Goal: Find specific page/section: Find specific page/section

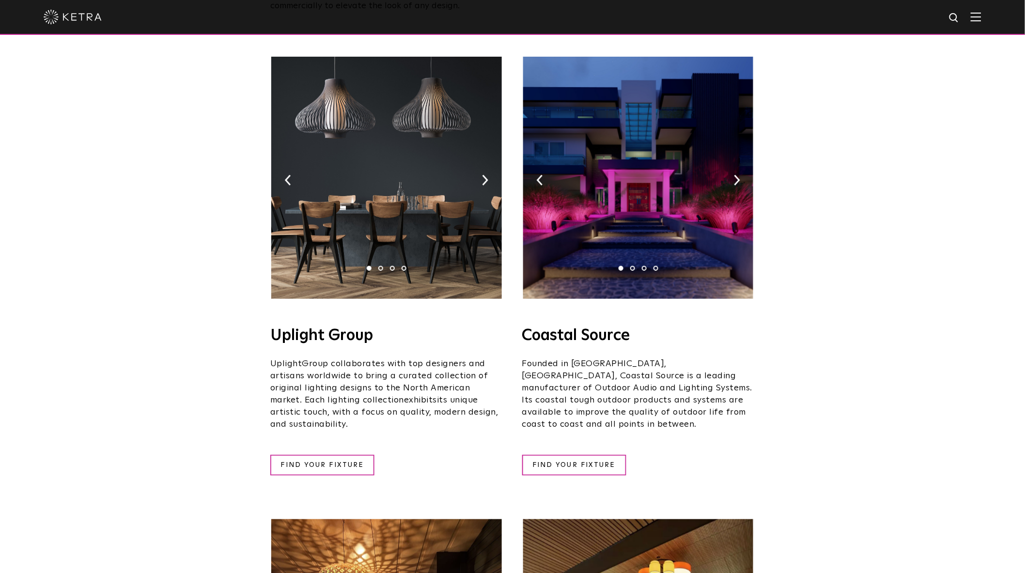
scroll to position [161, 0]
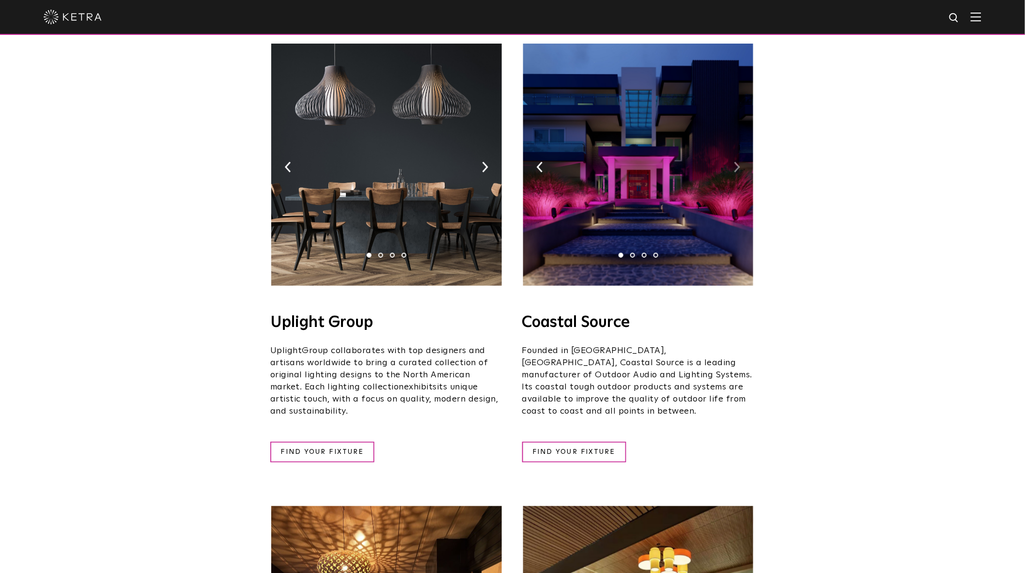
click at [737, 162] on img at bounding box center [737, 167] width 6 height 11
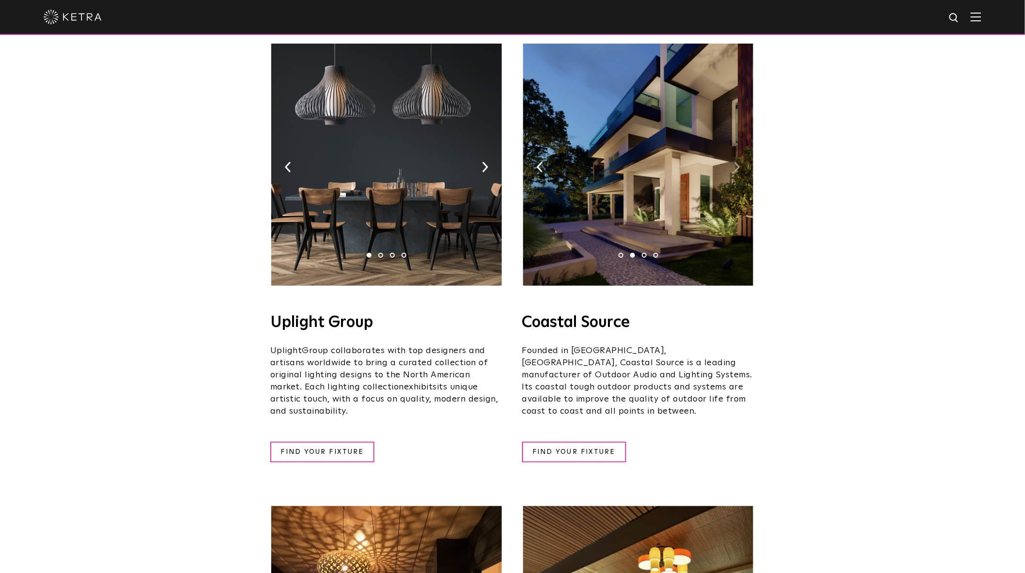
click at [737, 162] on img at bounding box center [737, 167] width 6 height 11
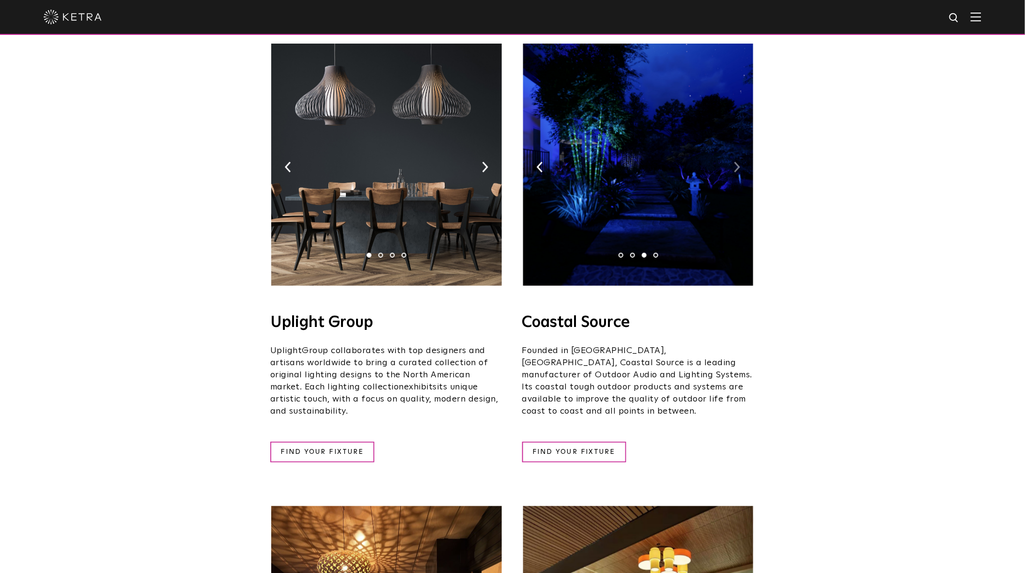
click at [737, 162] on img at bounding box center [737, 167] width 6 height 11
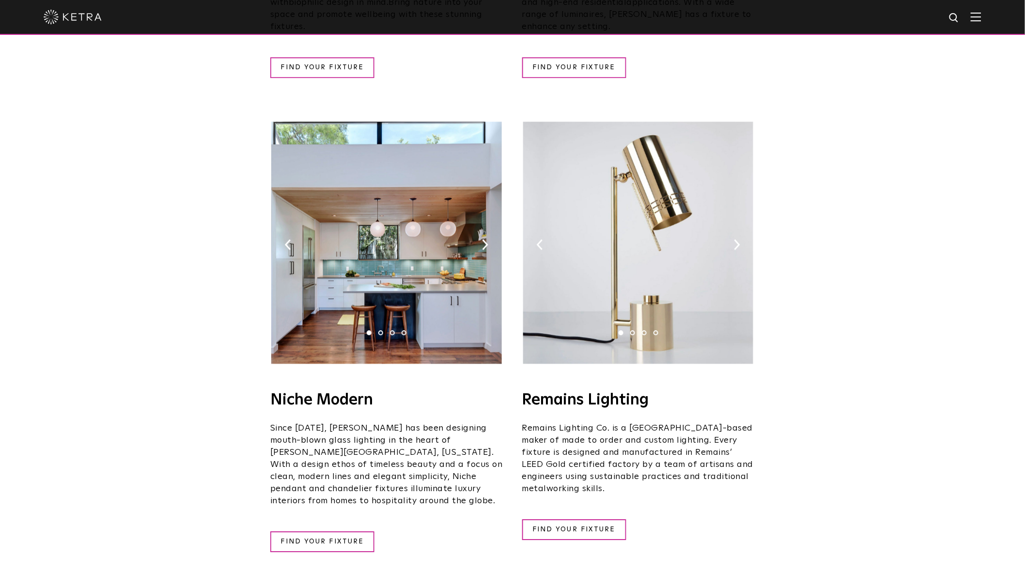
scroll to position [1022, 0]
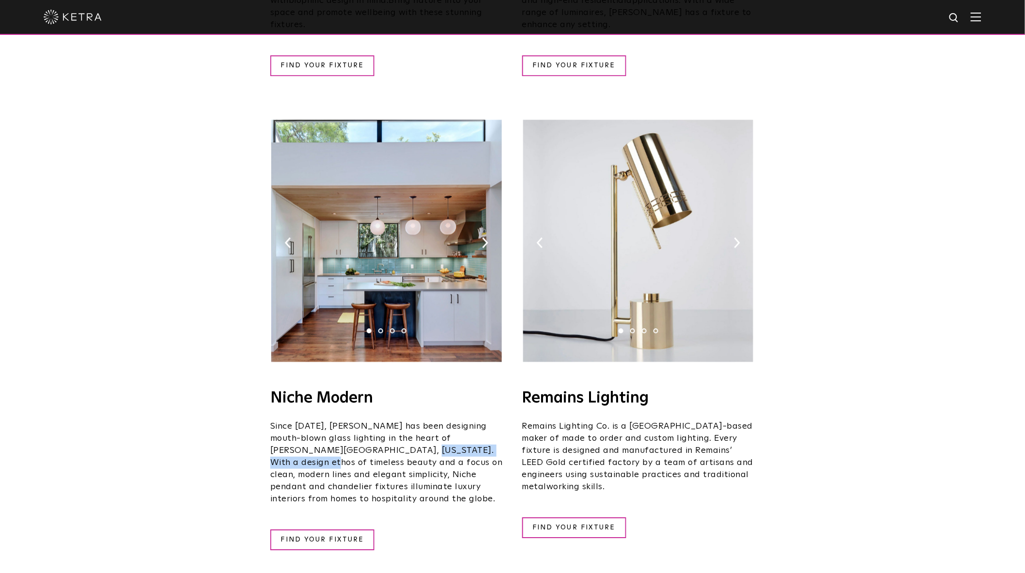
drag, startPoint x: 361, startPoint y: 425, endPoint x: 471, endPoint y: 423, distance: 109.5
click at [466, 422] on p "Since [DATE], [PERSON_NAME] has been designing mouth-blown glass lighting in th…" at bounding box center [386, 462] width 232 height 85
click at [472, 423] on p "Since [DATE], [PERSON_NAME] has been designing mouth-blown glass lighting in th…" at bounding box center [386, 462] width 232 height 85
drag, startPoint x: 428, startPoint y: 433, endPoint x: 434, endPoint y: 433, distance: 6.3
click at [430, 433] on p "Since [DATE], [PERSON_NAME] has been designing mouth-blown glass lighting in th…" at bounding box center [386, 462] width 232 height 85
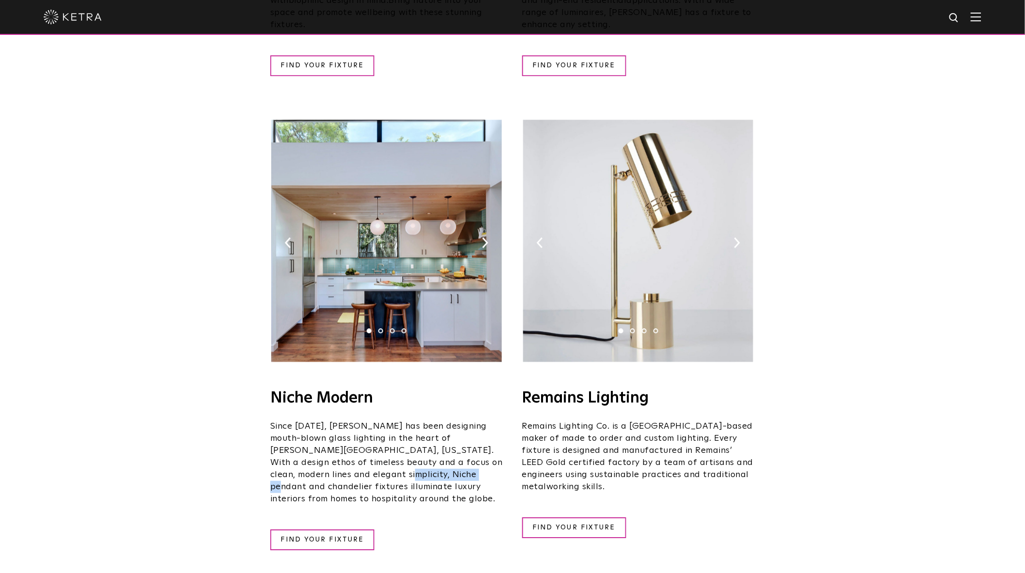
drag, startPoint x: 339, startPoint y: 448, endPoint x: 413, endPoint y: 448, distance: 73.6
click at [412, 448] on p "Since [DATE], [PERSON_NAME] has been designing mouth-blown glass lighting in th…" at bounding box center [386, 462] width 232 height 85
drag, startPoint x: 449, startPoint y: 448, endPoint x: 475, endPoint y: 448, distance: 25.2
click at [470, 448] on p "Since [DATE], [PERSON_NAME] has been designing mouth-blown glass lighting in th…" at bounding box center [386, 462] width 232 height 85
click at [501, 466] on div "Niche Modern Since [DATE], [PERSON_NAME] has been designing mouth-blown glass l…" at bounding box center [386, 470] width 232 height 160
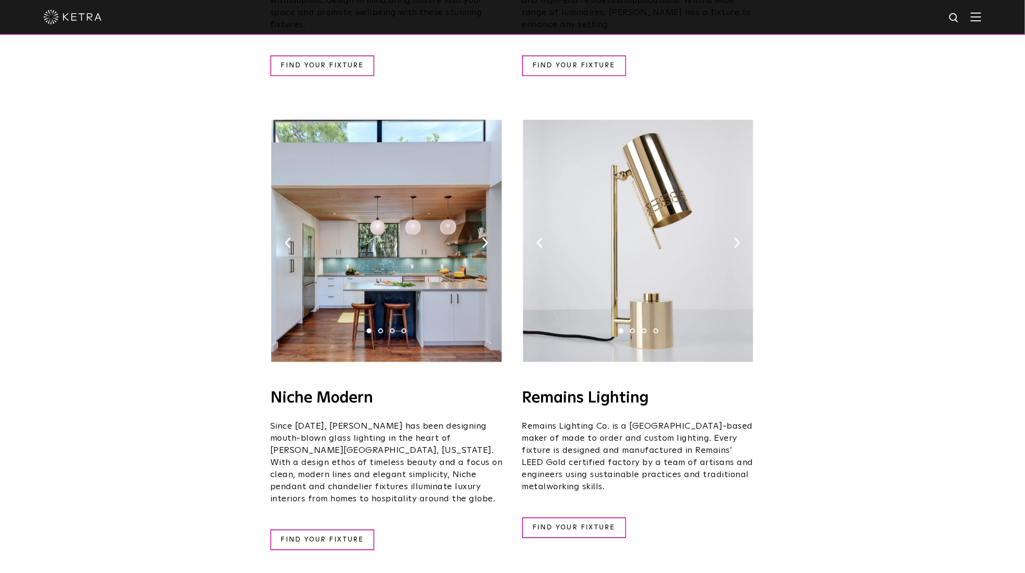
click at [337, 433] on p "Since [DATE], [PERSON_NAME] has been designing mouth-blown glass lighting in th…" at bounding box center [386, 462] width 232 height 85
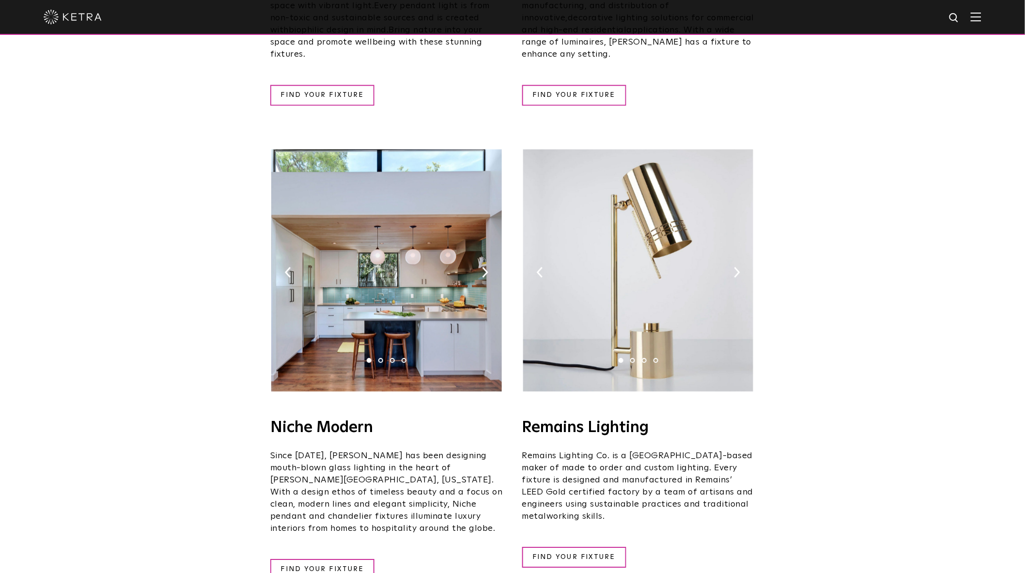
scroll to position [969, 0]
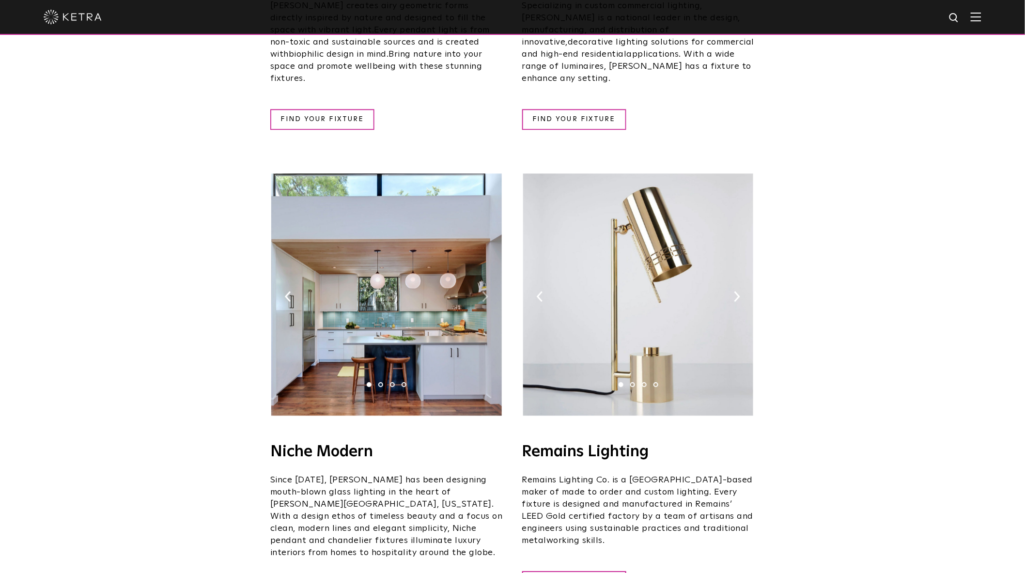
click at [485, 291] on img at bounding box center [485, 296] width 6 height 11
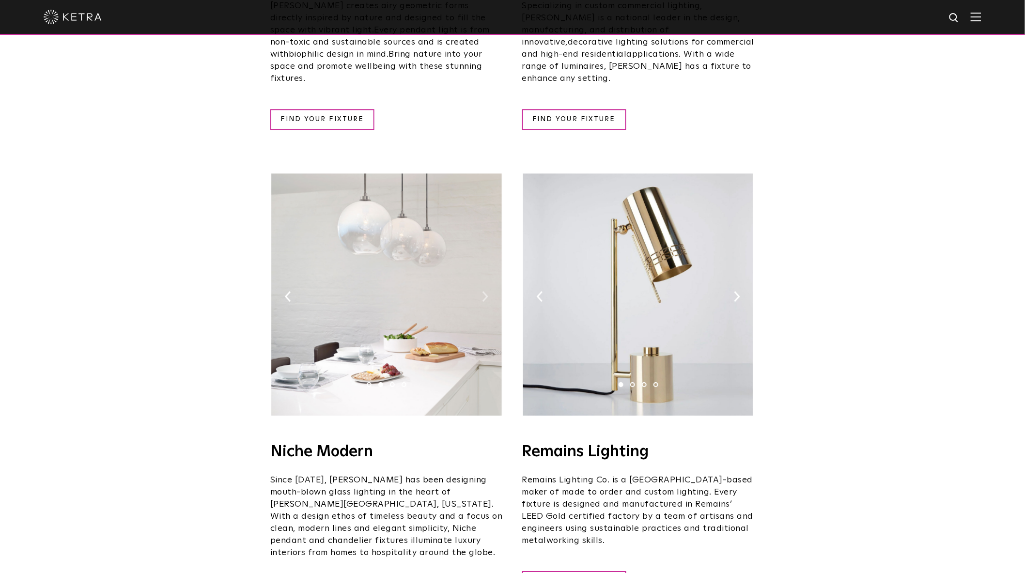
click at [485, 291] on img at bounding box center [485, 296] width 6 height 11
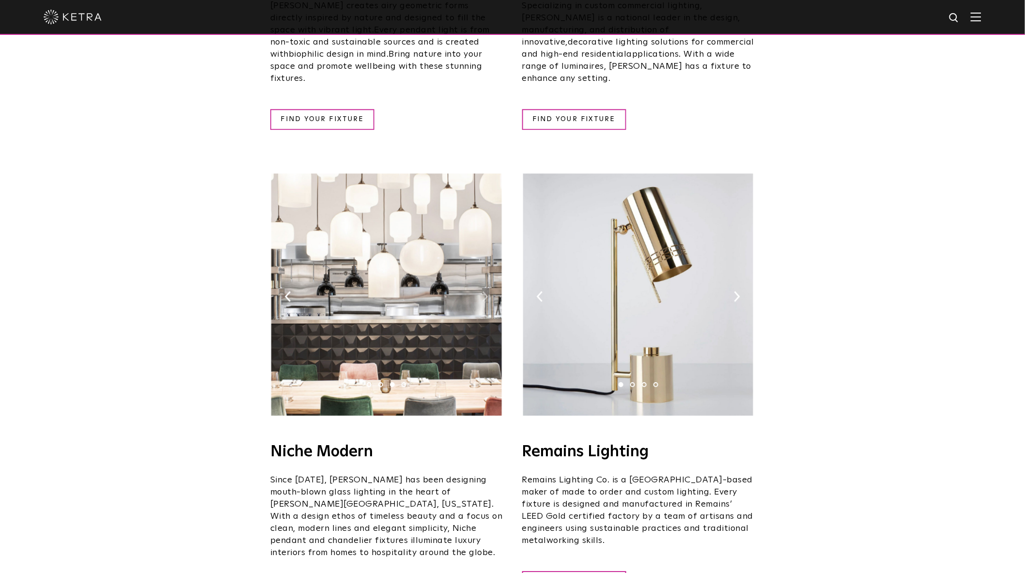
click at [485, 291] on img at bounding box center [485, 296] width 6 height 11
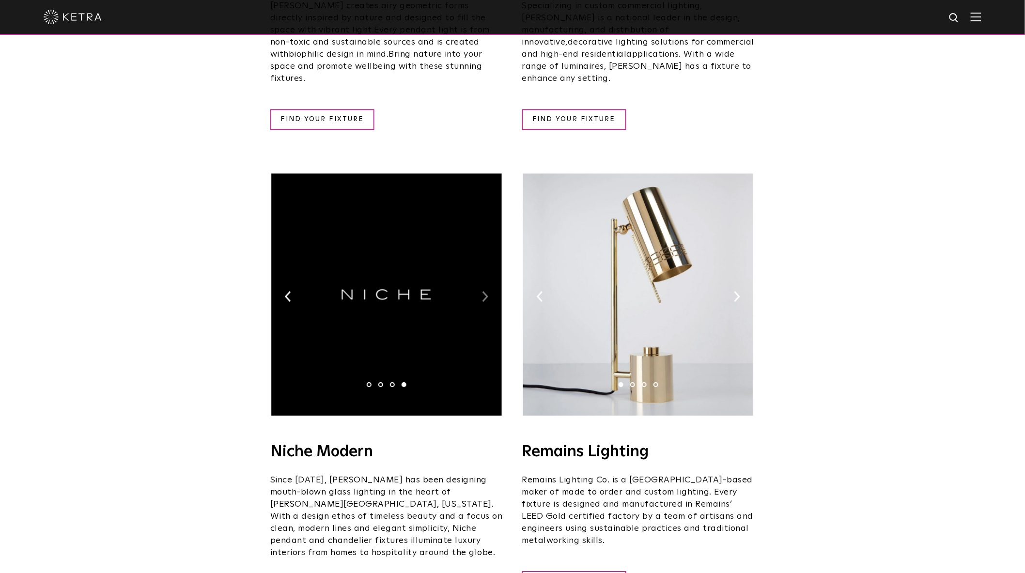
click at [485, 291] on img at bounding box center [485, 296] width 6 height 11
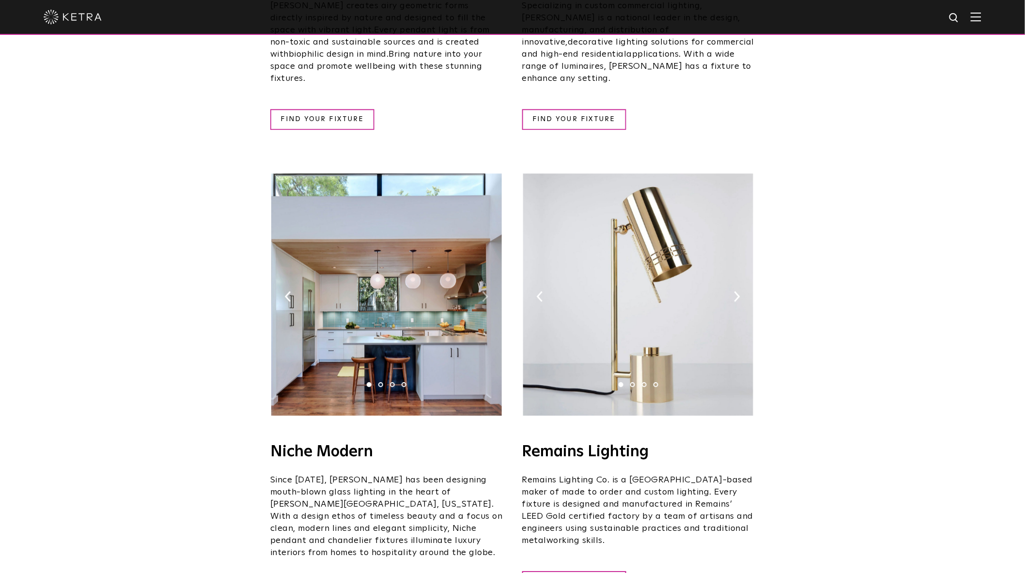
click at [483, 291] on img at bounding box center [485, 296] width 6 height 11
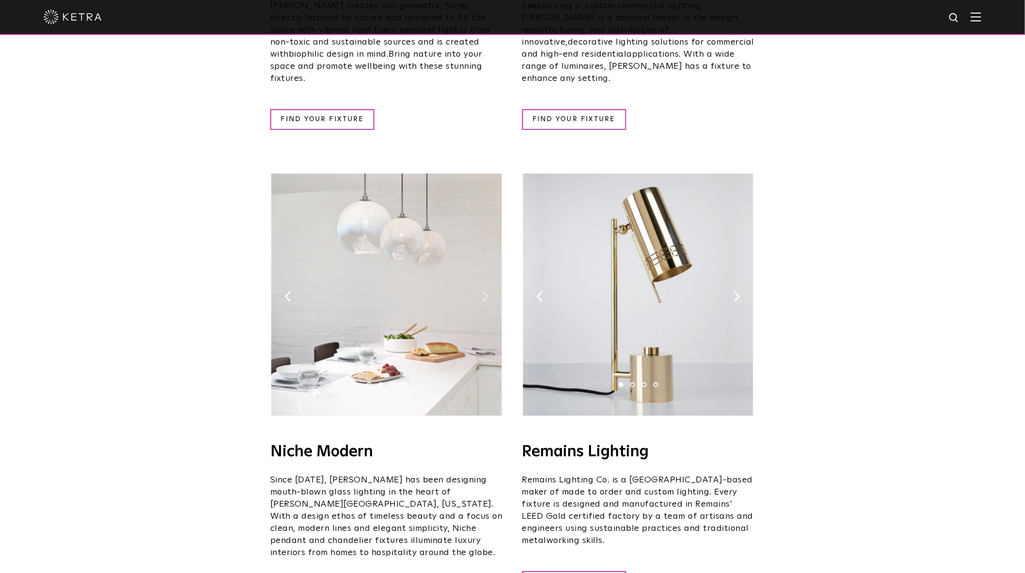
click at [483, 291] on img at bounding box center [485, 296] width 6 height 11
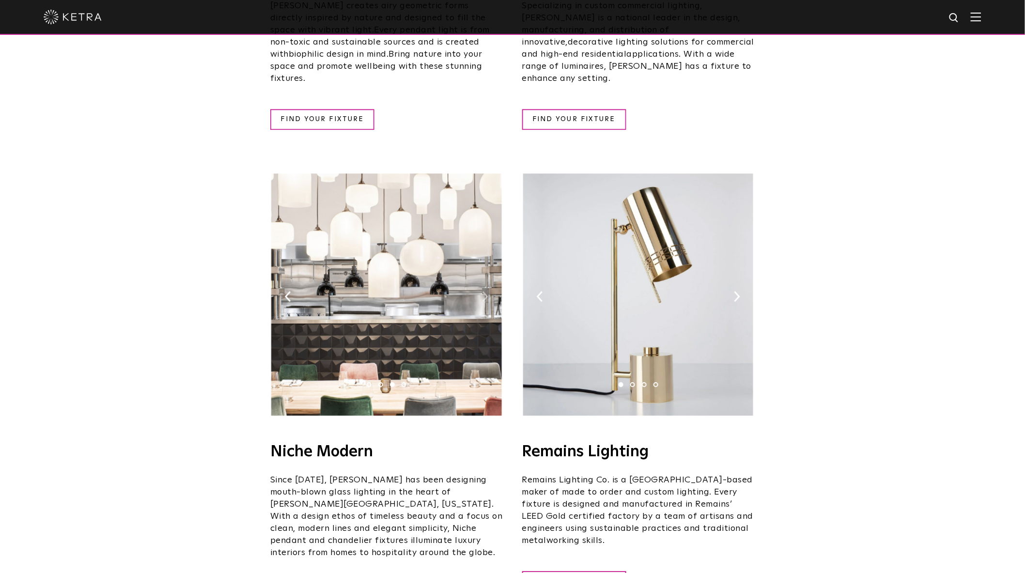
click at [483, 291] on img at bounding box center [485, 296] width 6 height 11
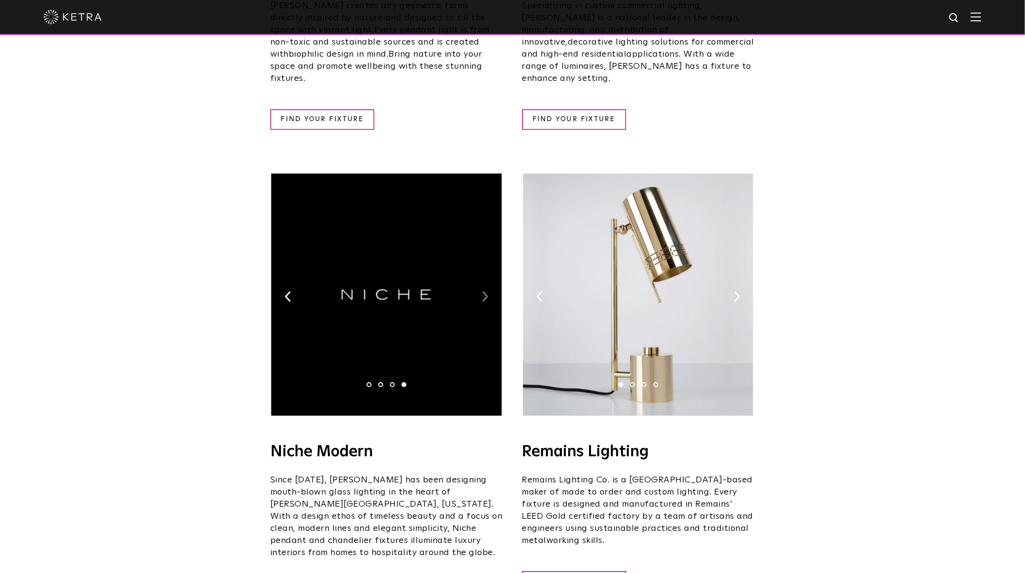
click at [483, 291] on img at bounding box center [485, 296] width 6 height 11
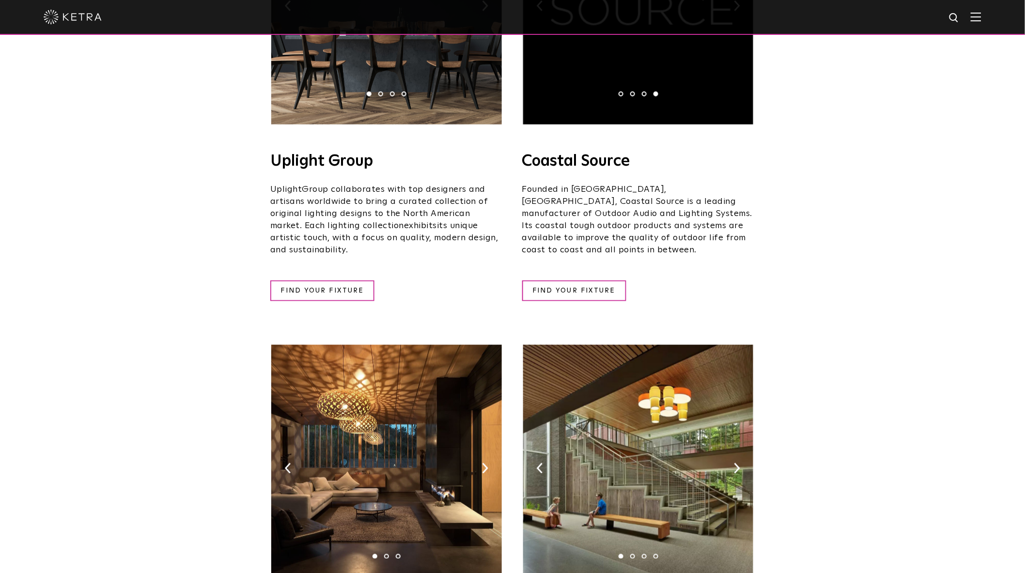
scroll to position [0, 0]
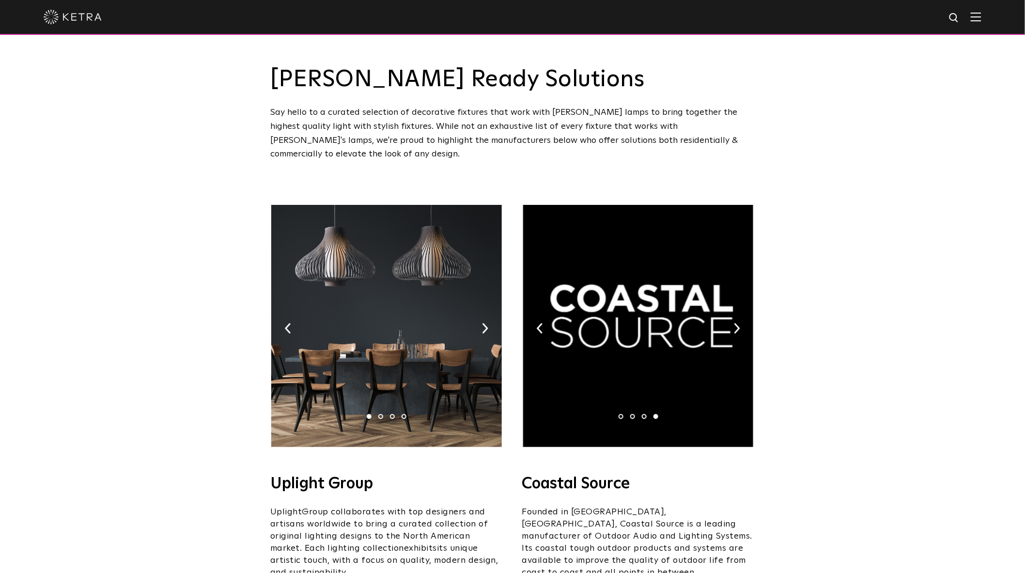
click at [733, 310] on img at bounding box center [638, 326] width 230 height 242
click at [735, 323] on img at bounding box center [737, 328] width 6 height 11
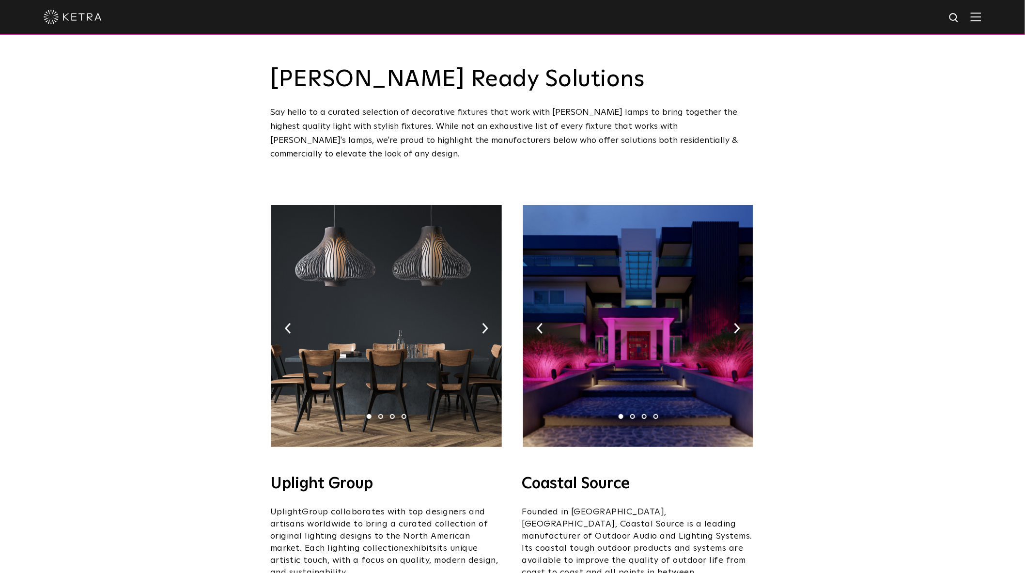
click at [486, 323] on img at bounding box center [485, 328] width 6 height 11
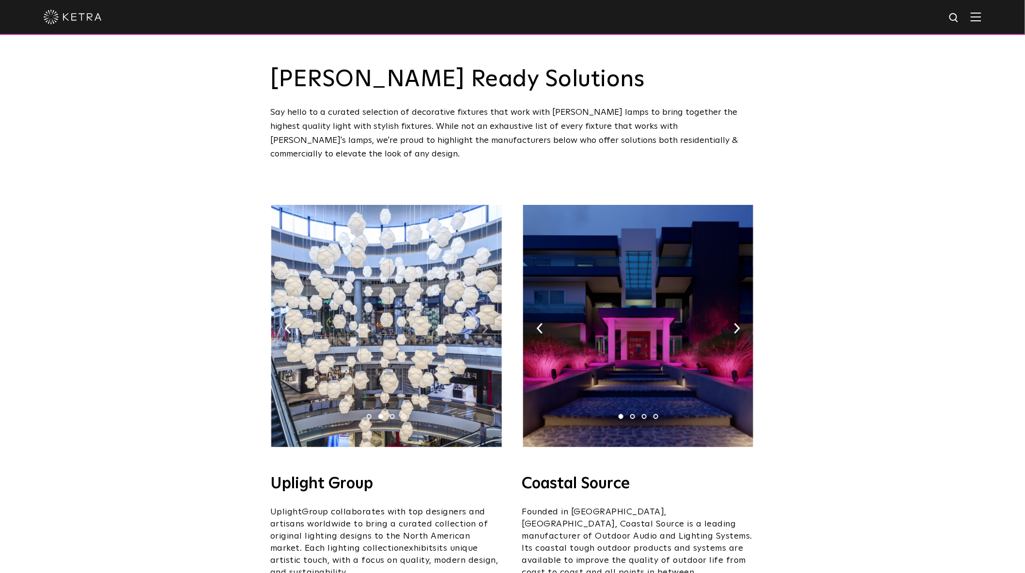
click at [485, 323] on img at bounding box center [485, 328] width 6 height 11
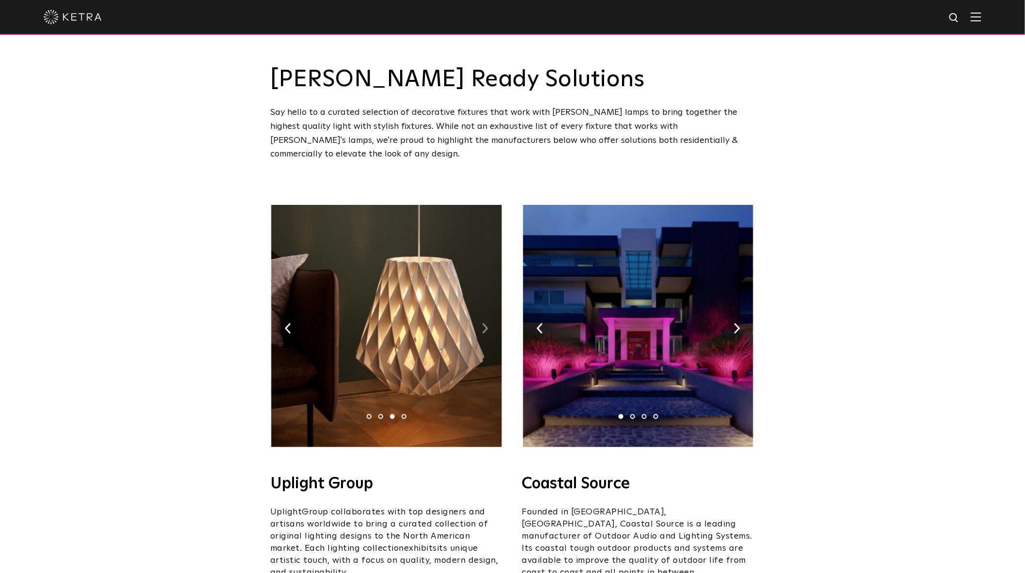
click at [485, 323] on img at bounding box center [485, 328] width 6 height 11
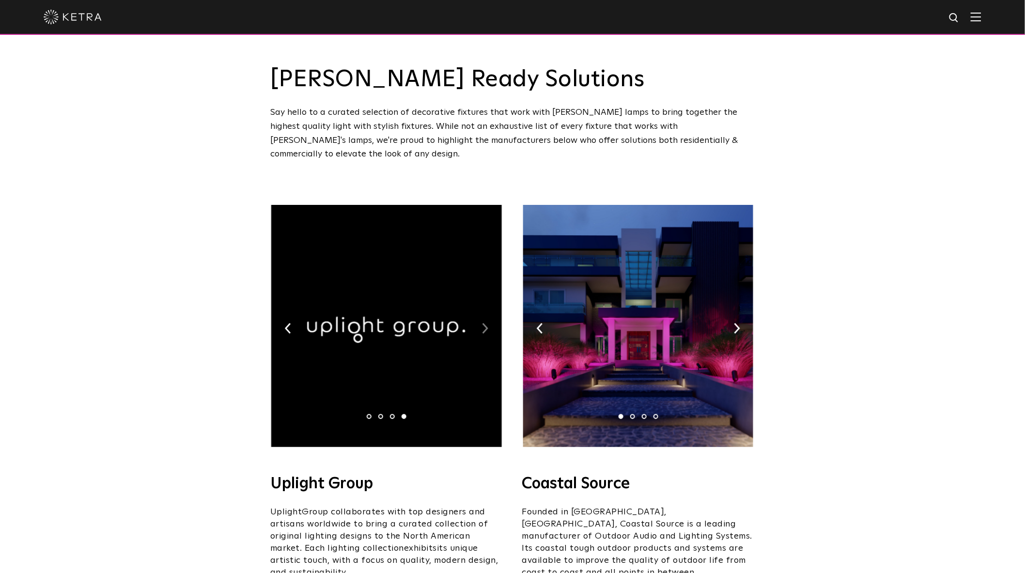
click at [485, 323] on img at bounding box center [485, 328] width 6 height 11
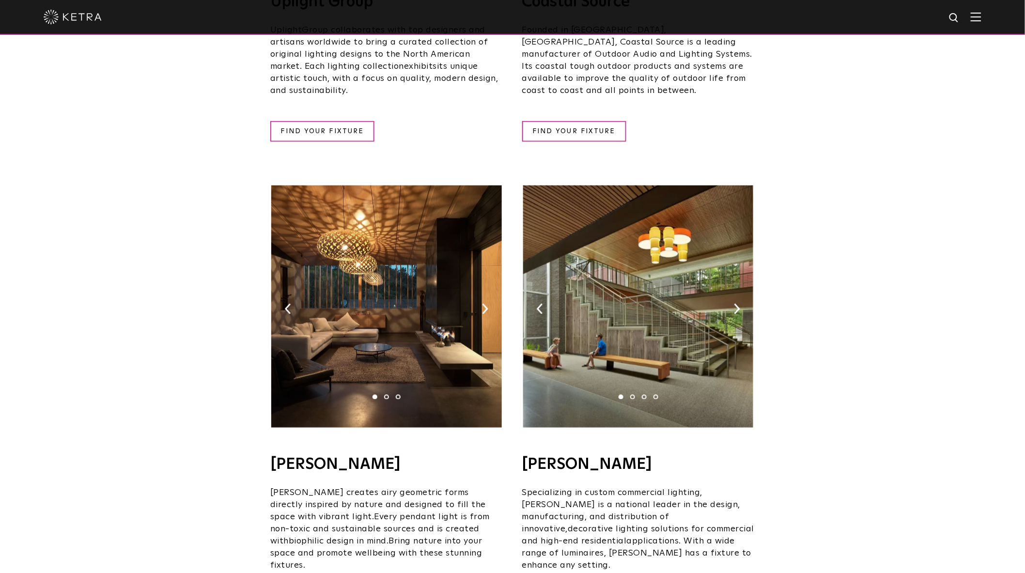
scroll to position [538, 0]
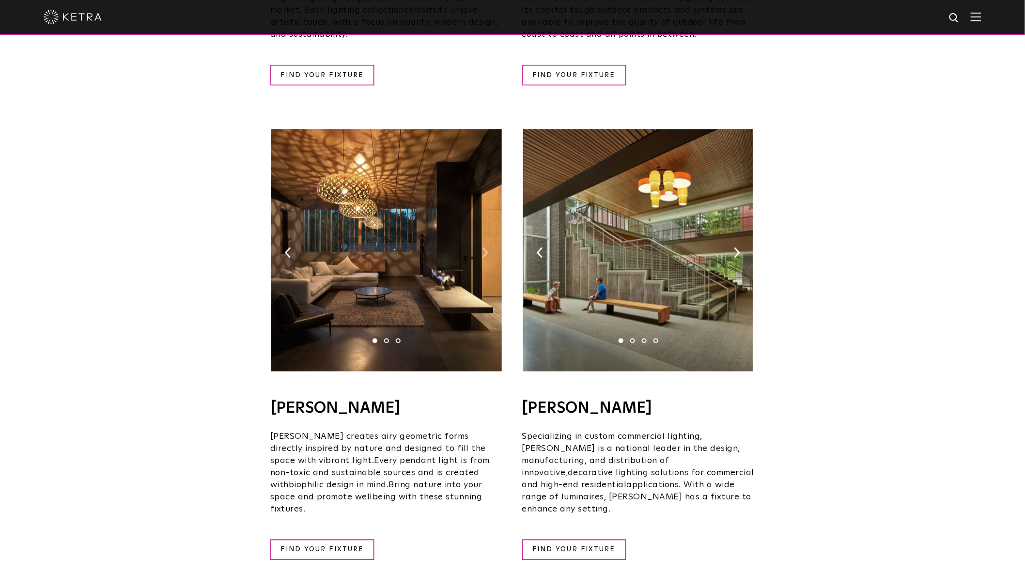
click at [486, 247] on img at bounding box center [485, 252] width 6 height 11
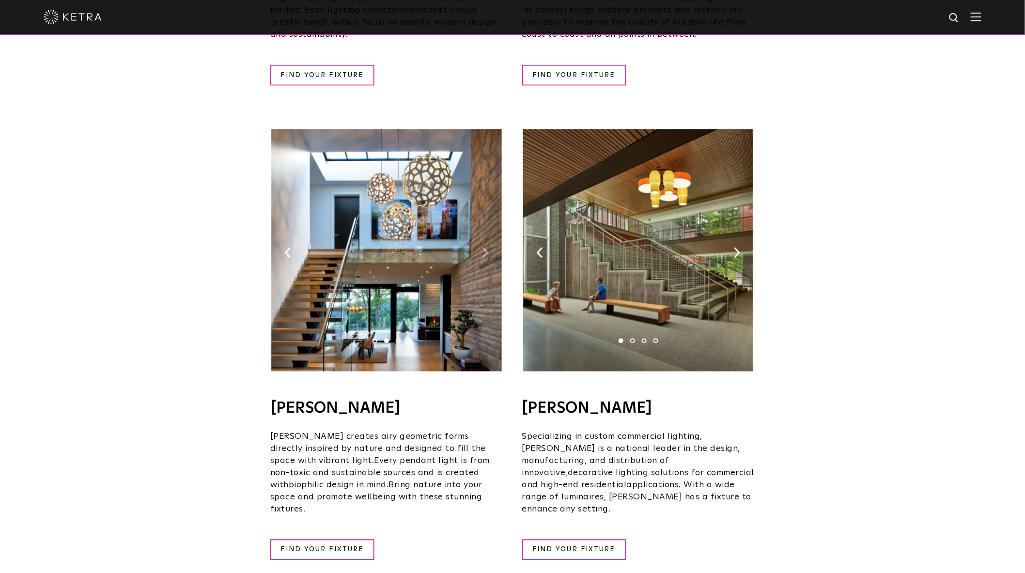
click at [486, 247] on img at bounding box center [485, 252] width 6 height 11
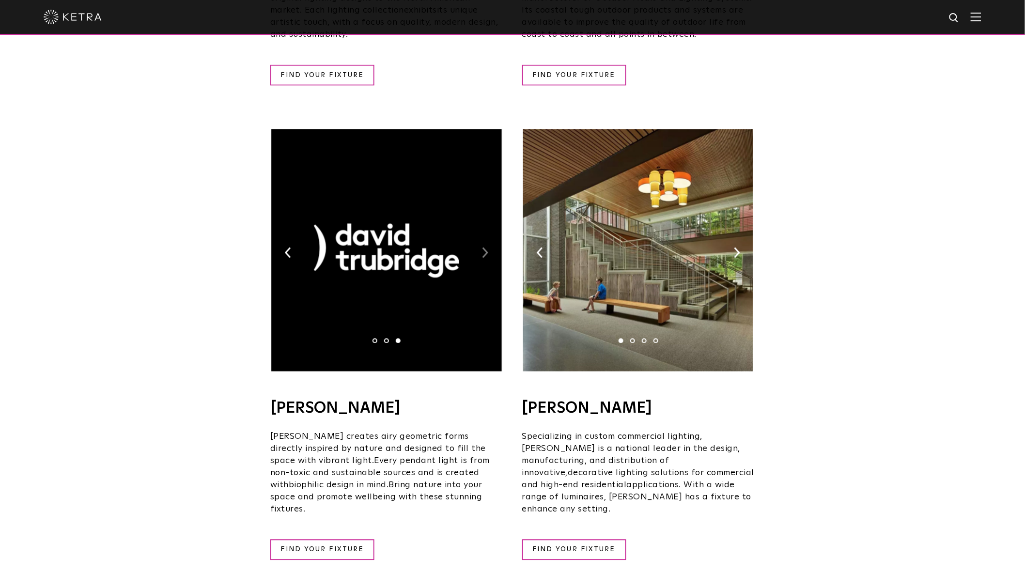
click at [486, 247] on img at bounding box center [485, 252] width 6 height 11
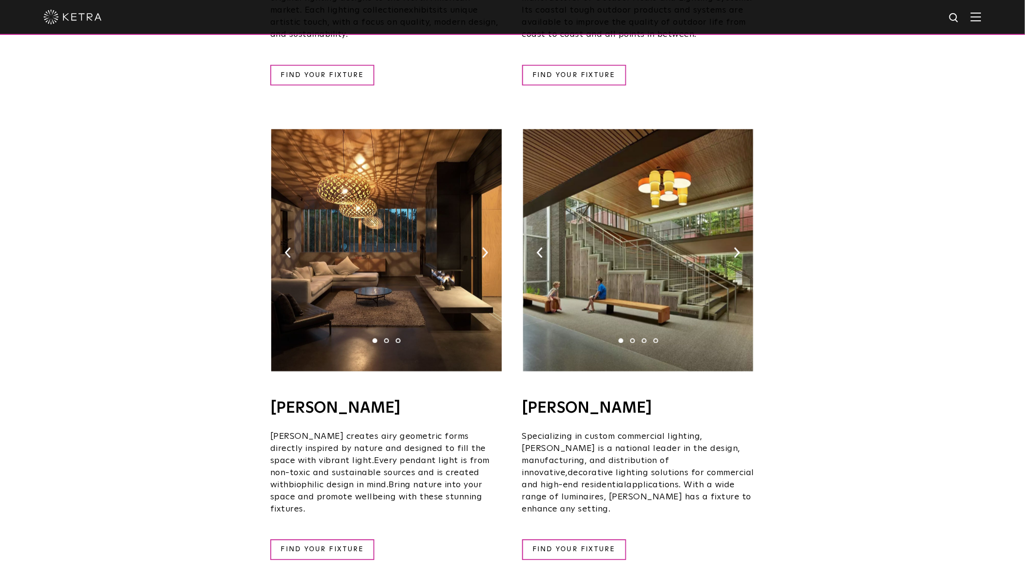
click at [142, 276] on div "[PERSON_NAME] Ready Solutions Say hello to a curated selection of decorative fi…" at bounding box center [512, 507] width 1025 height 2091
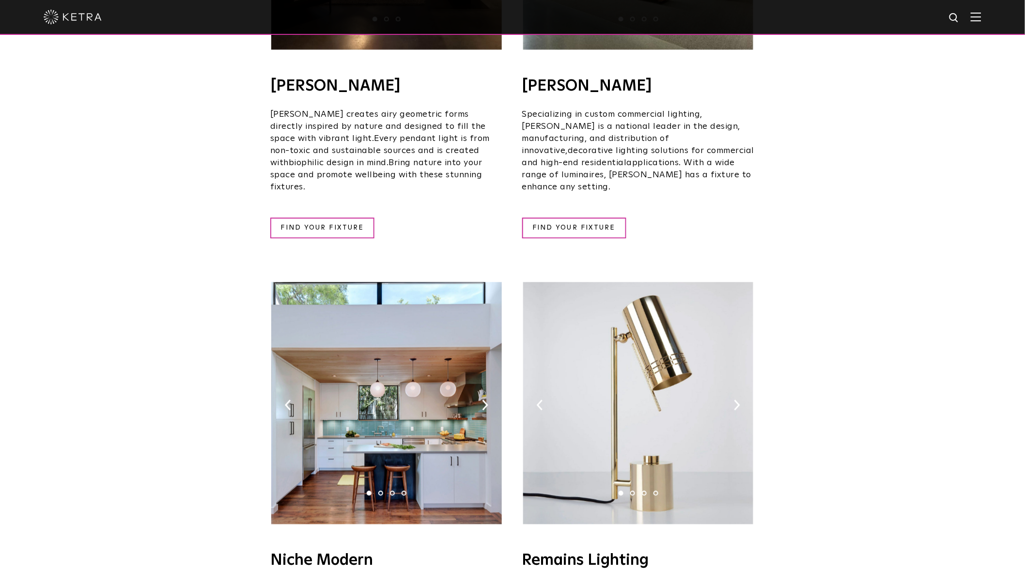
scroll to position [1076, 0]
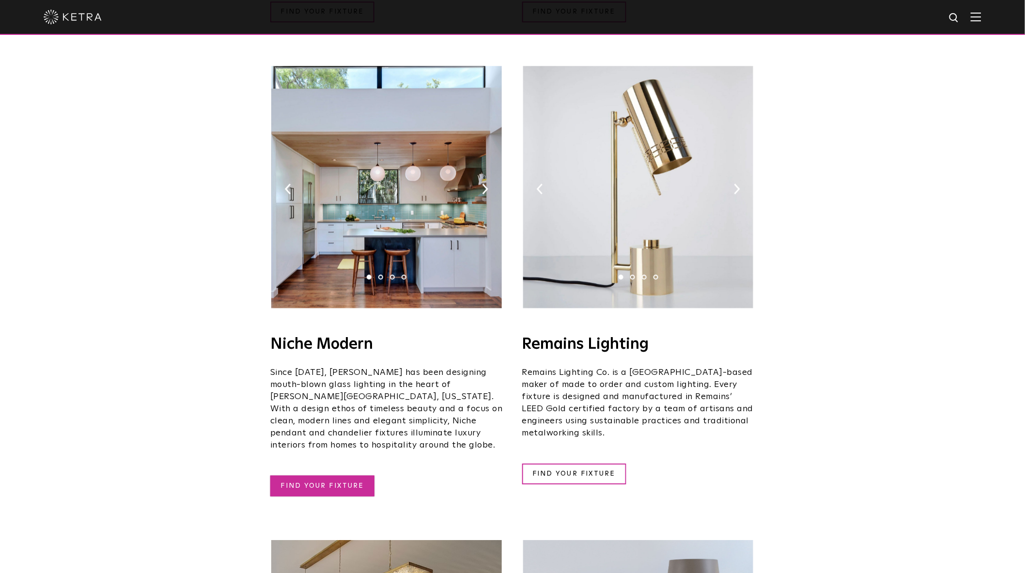
click at [336, 476] on link "FIND YOUR FIXTURE" at bounding box center [322, 486] width 104 height 21
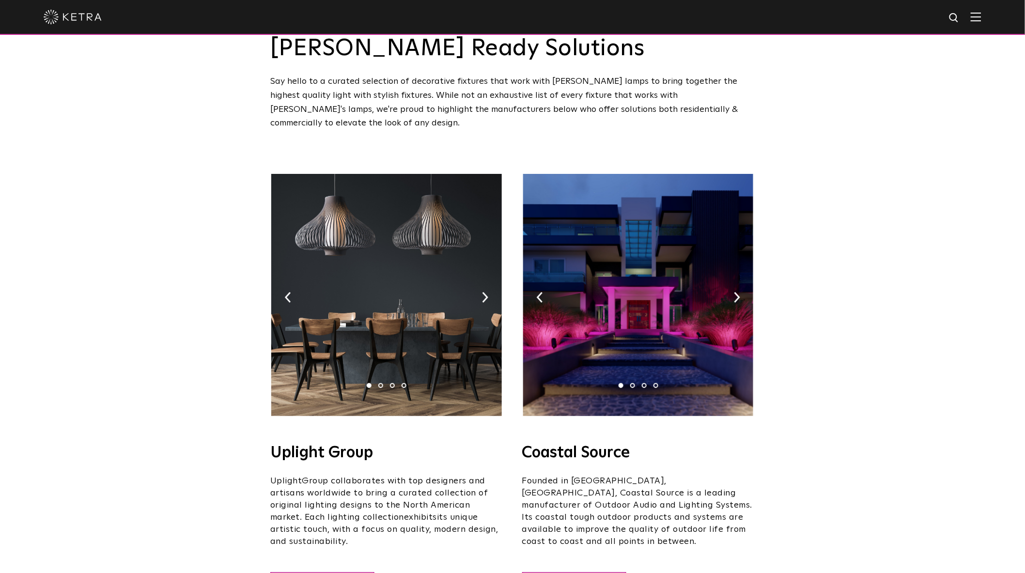
scroll to position [0, 0]
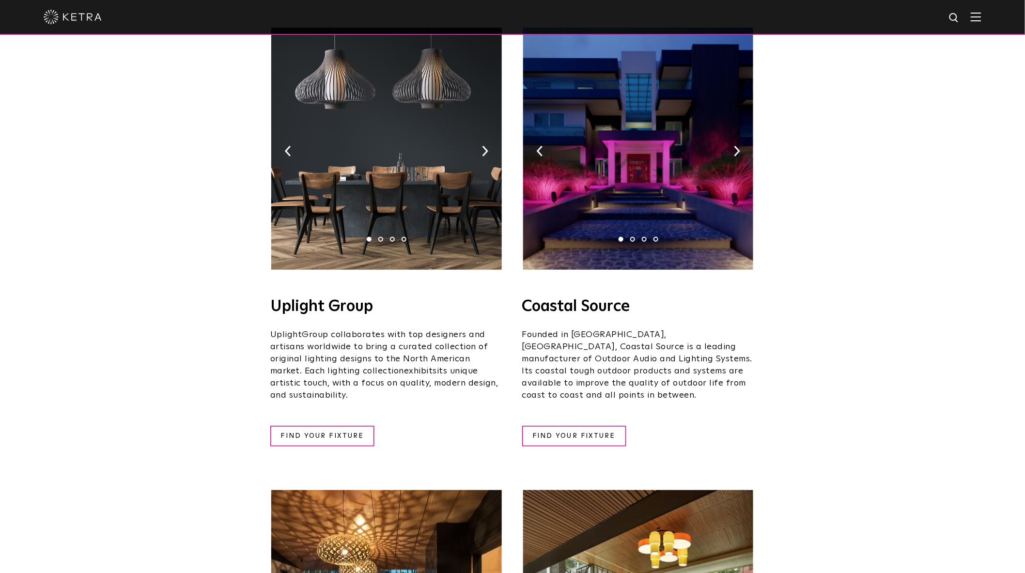
scroll to position [108, 0]
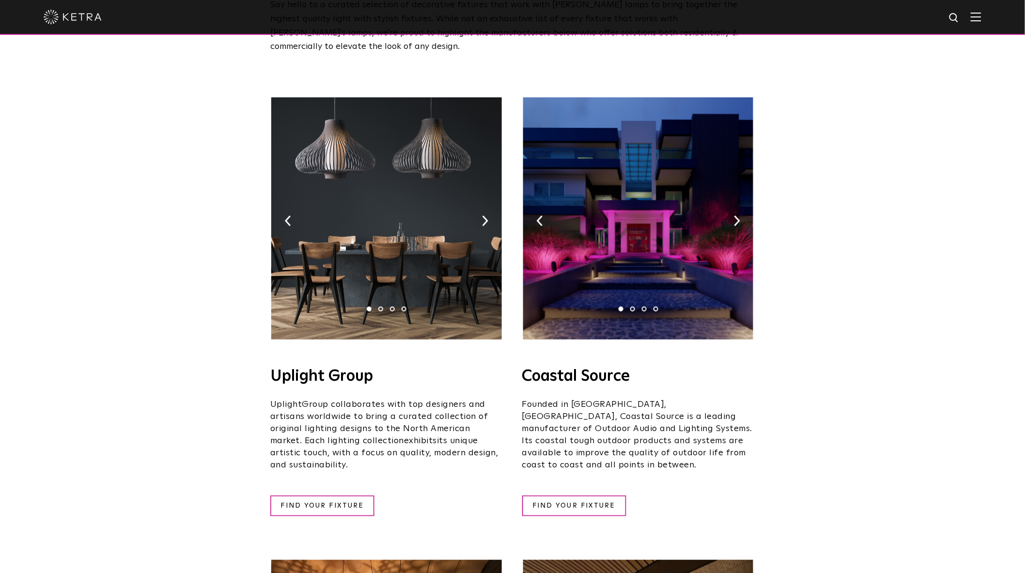
click at [391, 409] on span "Group collaborates with top designers and artisans worldwide to bring a curated…" at bounding box center [379, 422] width 218 height 45
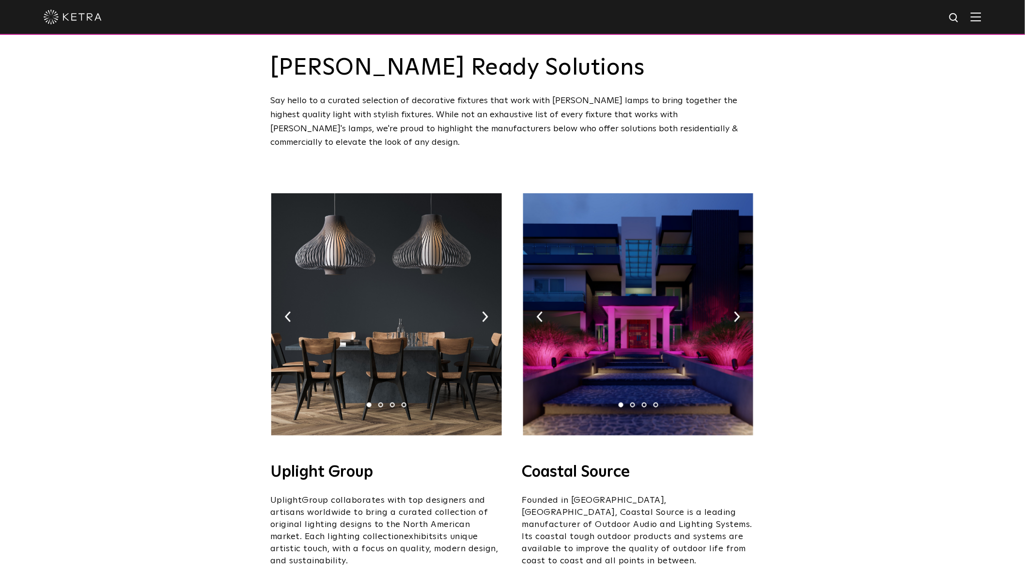
scroll to position [0, 0]
